Goal: Register for event/course

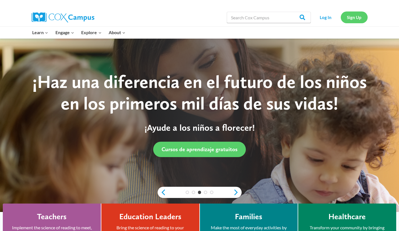
click at [344, 19] on link "Sign Up" at bounding box center [354, 16] width 27 height 11
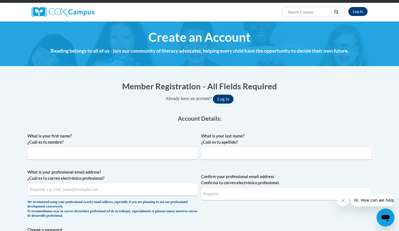
scroll to position [39, 0]
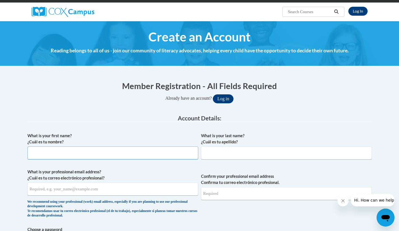
click at [107, 153] on input "What is your first name? ¿Cuál es tu nombre?" at bounding box center [112, 152] width 171 height 13
type input "[PERSON_NAME]"
click at [207, 153] on input "What is your last name? ¿Cuál es tu apellido?" at bounding box center [286, 152] width 171 height 13
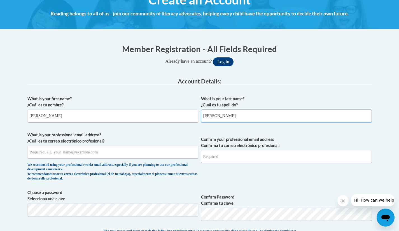
scroll to position [76, 0]
type input "peralta"
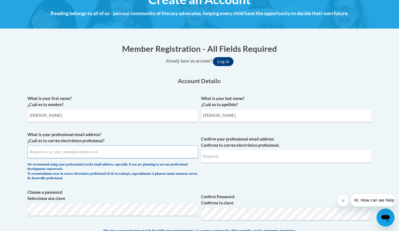
click at [163, 153] on input "What is your professional email address? ¿Cuál es tu correo electrónico profesi…" at bounding box center [112, 151] width 171 height 13
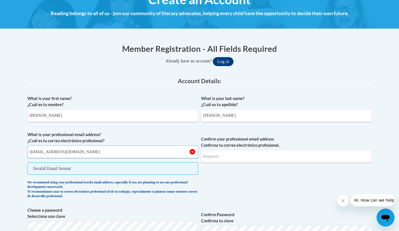
type input "jperalta1@daltonstate.edu"
click at [217, 163] on input "Confirm your professional email address Confirma tu correo electrónico profesio…" at bounding box center [286, 156] width 171 height 13
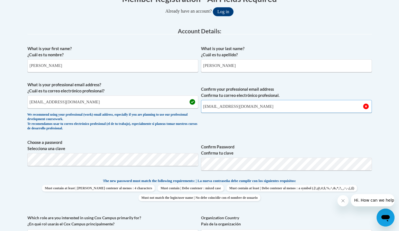
scroll to position [127, 0]
type input "jperalta1@daltonstate.edu"
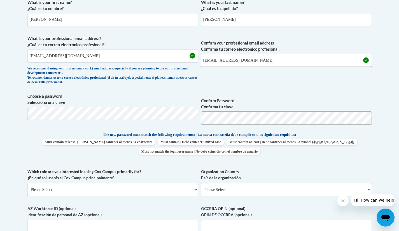
scroll to position [173, 0]
click at [189, 120] on span "Choose a password Selecciona una clave Confirm Password Confirma tu clave" at bounding box center [199, 111] width 344 height 36
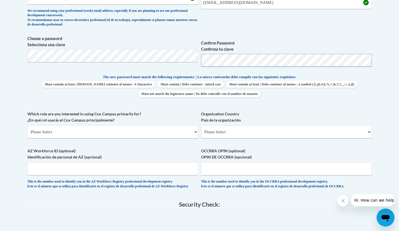
scroll to position [230, 0]
click at [173, 129] on select "Please Select College/University | Colegio/Universidad Community/Nonprofit Part…" at bounding box center [112, 131] width 171 height 13
click at [27, 125] on select "Please Select College/University | Colegio/Universidad Community/Nonprofit Part…" at bounding box center [112, 131] width 171 height 13
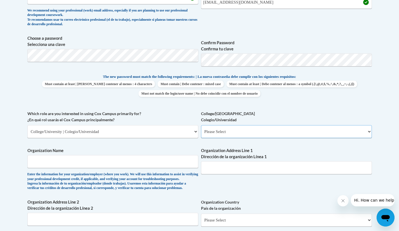
click at [221, 132] on select "Please Select College/University Staff | Empleado universitario College/Univers…" at bounding box center [286, 131] width 171 height 13
click at [175, 135] on select "Please Select College/University | Colegio/Universidad Community/Nonprofit Part…" at bounding box center [112, 131] width 171 height 13
click at [27, 125] on select "Please Select College/University | Colegio/Universidad Community/Nonprofit Part…" at bounding box center [112, 131] width 171 height 13
click at [180, 128] on select "Please Select College/University | Colegio/Universidad Community/Nonprofit Part…" at bounding box center [112, 131] width 171 height 13
click at [27, 125] on select "Please Select College/University | Colegio/Universidad Community/Nonprofit Part…" at bounding box center [112, 131] width 171 height 13
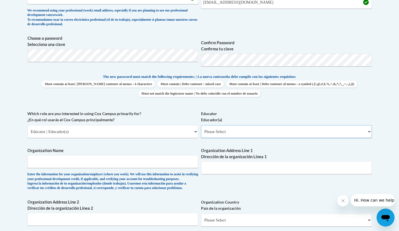
click at [245, 132] on select "Please Select Early Learning/Daycare Teacher/Family Home Care Provider | Maestr…" at bounding box center [286, 131] width 171 height 13
click at [177, 132] on select "Please Select College/University | Colegio/Universidad Community/Nonprofit Part…" at bounding box center [112, 131] width 171 height 13
select select "5a18ea06-2b54-4451-96f2-d152daf9eac5"
click at [27, 125] on select "Please Select College/University | Colegio/Universidad Community/Nonprofit Part…" at bounding box center [112, 131] width 171 height 13
click at [224, 135] on select "Please Select College/University Staff | Empleado universitario College/Univers…" at bounding box center [286, 131] width 171 height 13
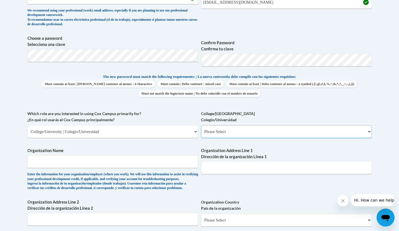
select select "c8743970-7742-49d2-af9e-5c4138019e9a"
click at [201, 125] on select "Please Select College/University Staff | Empleado universitario College/Univers…" at bounding box center [286, 131] width 171 height 13
click at [173, 163] on input "Organization Name" at bounding box center [112, 161] width 171 height 13
type input "Dalton State college"
click at [232, 171] on input "Organization Address Line 1 Dirección de la organización Línea 1" at bounding box center [286, 167] width 171 height 13
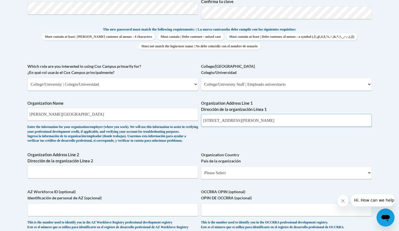
scroll to position [278, 0]
type input "2"
click at [226, 120] on input "Organization Address Line 1 Dirección de la organización Línea 1" at bounding box center [286, 120] width 171 height 13
paste input "650 College Dr, Dalton, GA 30720"
type input "650 College Dr, Dalton, GA 30720"
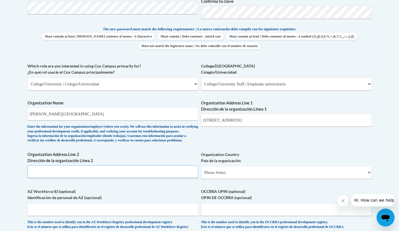
click at [135, 178] on input "Organization Address Line 2 Dirección de la organización Línea 2" at bounding box center [112, 171] width 171 height 13
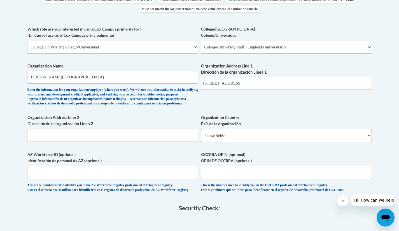
click at [227, 142] on select "Please Select United States | Estados Unidos Outside of the United States | Fue…" at bounding box center [286, 135] width 171 height 13
select select "ad49bcad-a171-4b2e-b99c-48b446064914"
click at [201, 138] on select "Please Select United States | Estados Unidos Outside of the United States | Fue…" at bounding box center [286, 135] width 171 height 13
select select
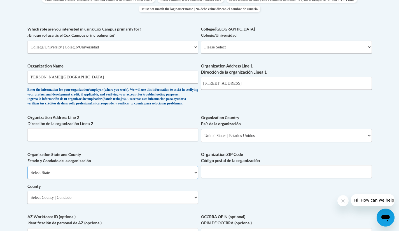
click at [139, 179] on select "Select State Alabama Alaska Arizona Arkansas California Colorado Connecticut De…" at bounding box center [112, 172] width 171 height 13
select select "Georgia"
click at [27, 175] on select "Select State Alabama Alaska Arizona Arkansas California Colorado Connecticut De…" at bounding box center [112, 172] width 171 height 13
click at [226, 178] on input "Organization ZIP Code Código postal de la organización" at bounding box center [286, 171] width 171 height 13
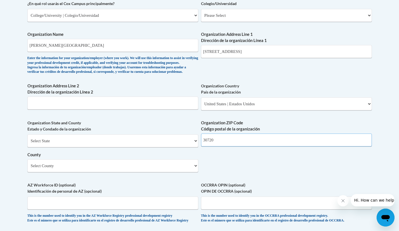
scroll to position [347, 0]
type input "30720"
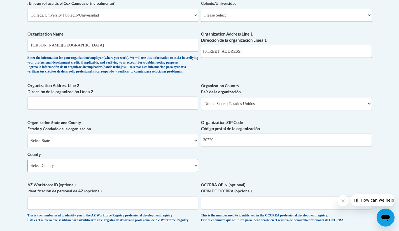
click at [190, 172] on select "Select County Appling Atkinson Bacon Baker Baldwin Banks Barrow Bartow Ben Hill…" at bounding box center [112, 165] width 171 height 13
select select "Whitfield"
click at [27, 168] on select "Select County Appling Atkinson Bacon Baker Baldwin Banks Barrow Bartow Ben Hill…" at bounding box center [112, 165] width 171 height 13
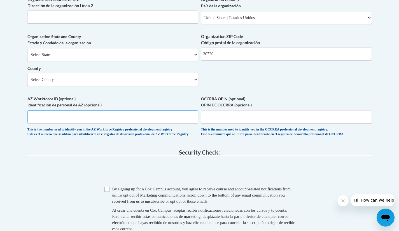
click at [135, 122] on input "AZ Workforce ID (optional) Identificación de personal de AZ (opcional)" at bounding box center [112, 116] width 171 height 13
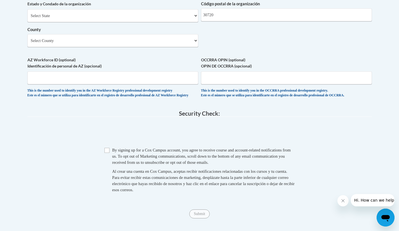
scroll to position [472, 0]
click at [109, 153] on input "Checkbox" at bounding box center [106, 149] width 5 height 5
checkbox input "true"
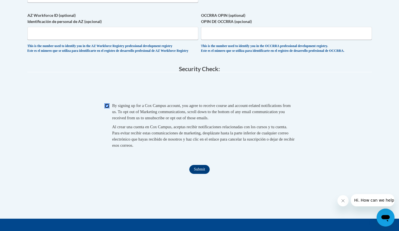
scroll to position [519, 0]
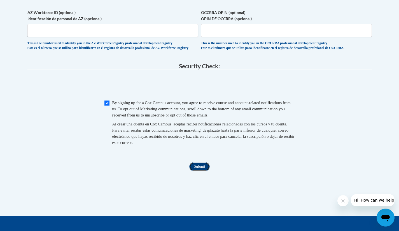
click at [196, 171] on input "Submit" at bounding box center [199, 166] width 20 height 9
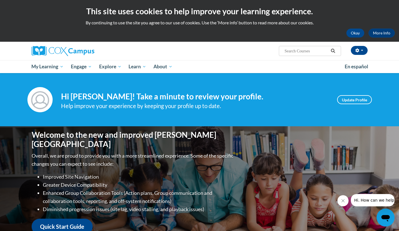
click at [296, 49] on input "Search..." at bounding box center [306, 51] width 45 height 7
type input "k-3"
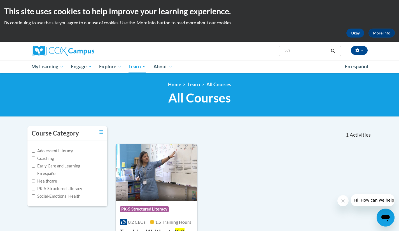
click at [295, 53] on input "k-3" at bounding box center [306, 51] width 45 height 7
type input "k-3 lite"
click at [32, 187] on input "PK-5 Structured Literacy" at bounding box center [34, 189] width 4 height 4
checkbox input "true"
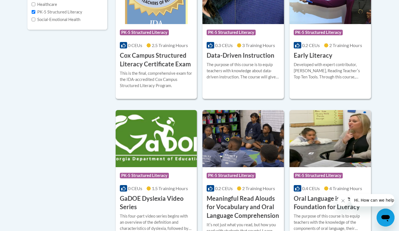
scroll to position [229, 0]
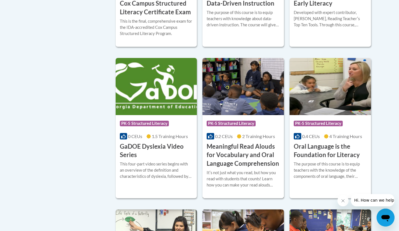
click at [235, 161] on h3 "Meaningful Read Alouds for Vocabulary and Oral Language Comprehension" at bounding box center [243, 155] width 73 height 26
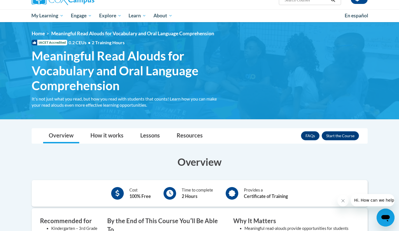
scroll to position [51, 0]
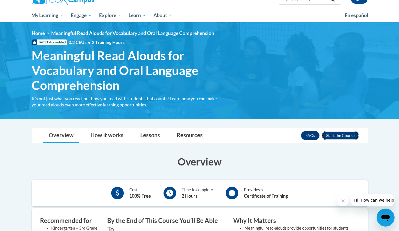
click at [331, 132] on button "Enroll" at bounding box center [340, 135] width 37 height 9
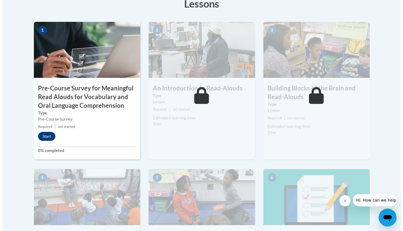
scroll to position [180, 0]
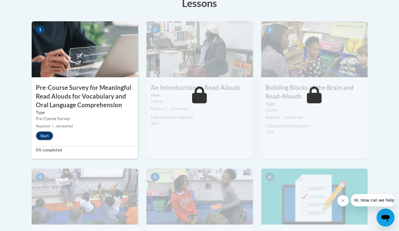
click at [49, 135] on button "Start" at bounding box center [44, 135] width 17 height 9
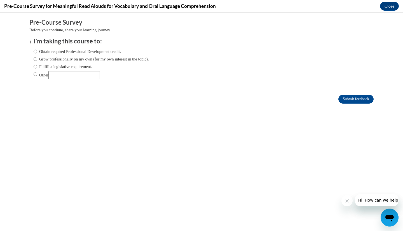
scroll to position [0, 0]
click at [34, 51] on input "Obtain required Professional Development credit." at bounding box center [36, 51] width 4 height 6
radio input "true"
click at [338, 100] on input "Submit feedback" at bounding box center [355, 99] width 35 height 9
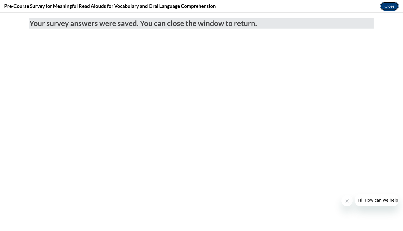
click at [385, 8] on button "Close" at bounding box center [389, 6] width 19 height 9
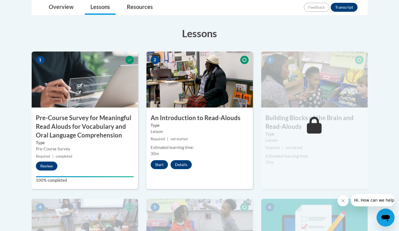
scroll to position [144, 0]
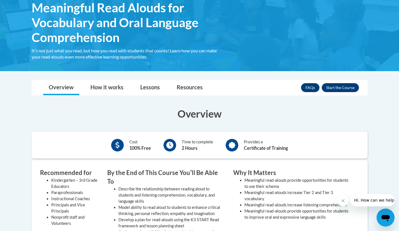
scroll to position [95, 0]
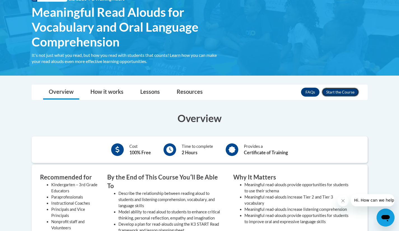
click at [330, 91] on button "Enroll" at bounding box center [340, 92] width 37 height 9
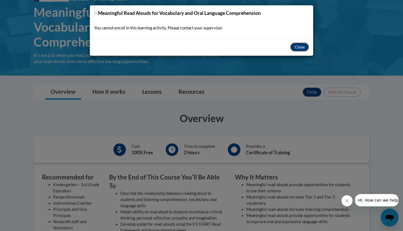
click at [302, 45] on button "Close" at bounding box center [299, 47] width 19 height 9
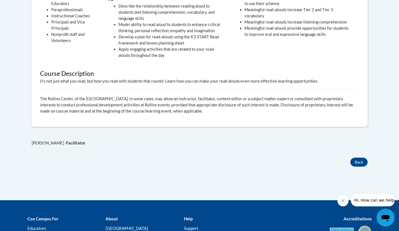
scroll to position [299, 0]
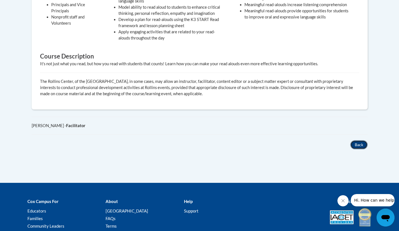
click at [363, 140] on button "Back" at bounding box center [358, 144] width 17 height 9
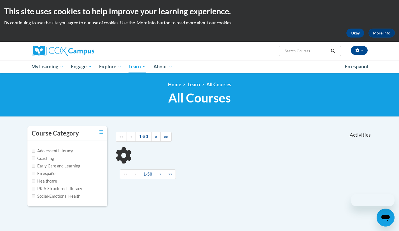
scroll to position [108, 0]
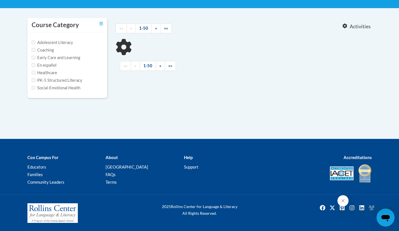
type input "k-3"
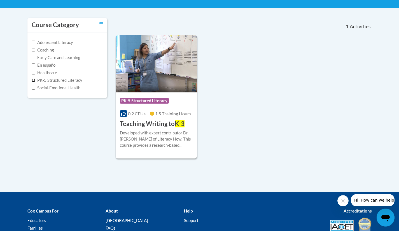
click at [34, 79] on input "PK-5 Structured Literacy" at bounding box center [34, 80] width 4 height 4
checkbox input "true"
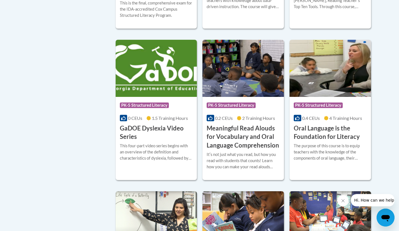
scroll to position [247, 0]
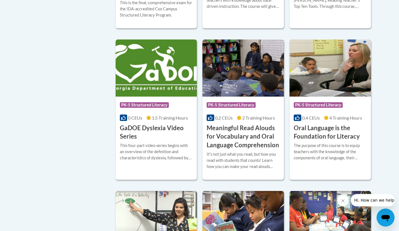
click at [238, 140] on h3 "Meaningful Read Alouds for Vocabulary and Oral Language Comprehension" at bounding box center [243, 137] width 73 height 26
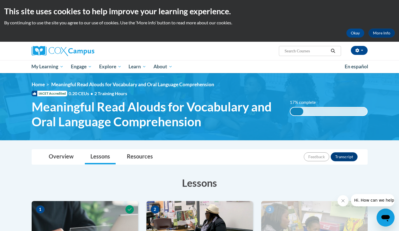
click at [209, 113] on span "Meaningful Read Alouds for Vocabulary and Oral Language Comprehension" at bounding box center [157, 114] width 250 height 30
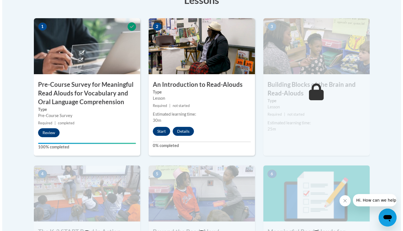
scroll to position [183, 0]
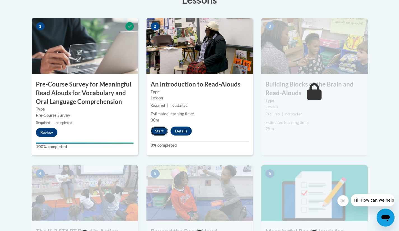
click at [161, 131] on button "Start" at bounding box center [159, 131] width 17 height 9
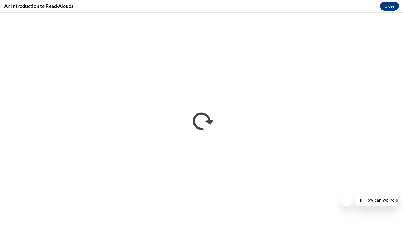
scroll to position [0, 0]
